Goal: Transaction & Acquisition: Purchase product/service

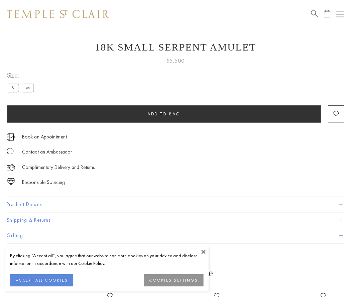
scroll to position [27, 0]
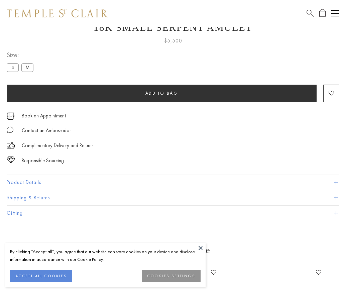
click at [161, 93] on span "Add to bag" at bounding box center [161, 93] width 33 height 6
